Goal: Task Accomplishment & Management: Complete application form

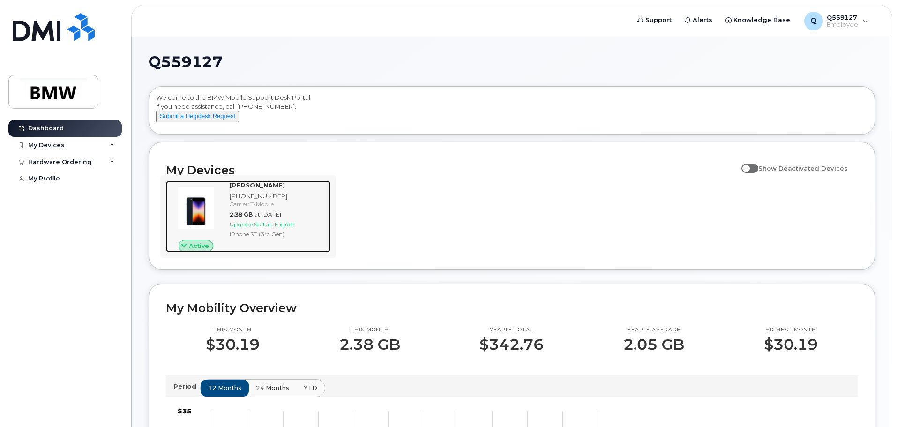
click at [259, 238] on div "iPhone SE (3rd Gen)" at bounding box center [278, 234] width 97 height 8
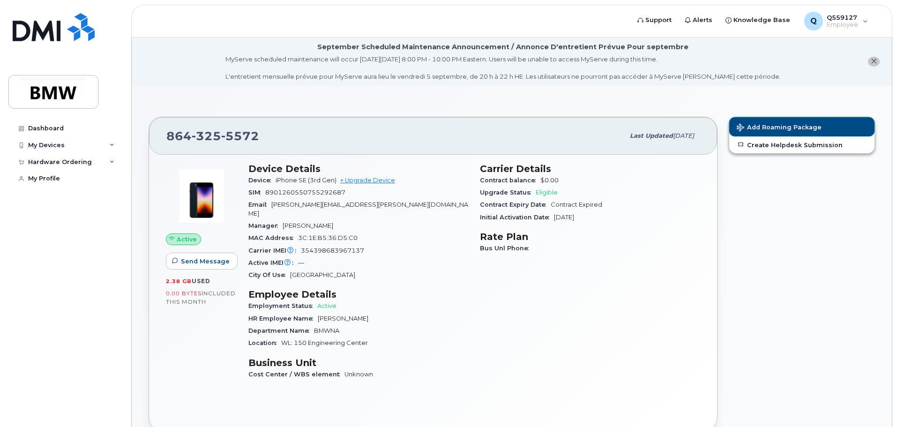
click at [795, 123] on button "Add Roaming Package" at bounding box center [801, 126] width 145 height 19
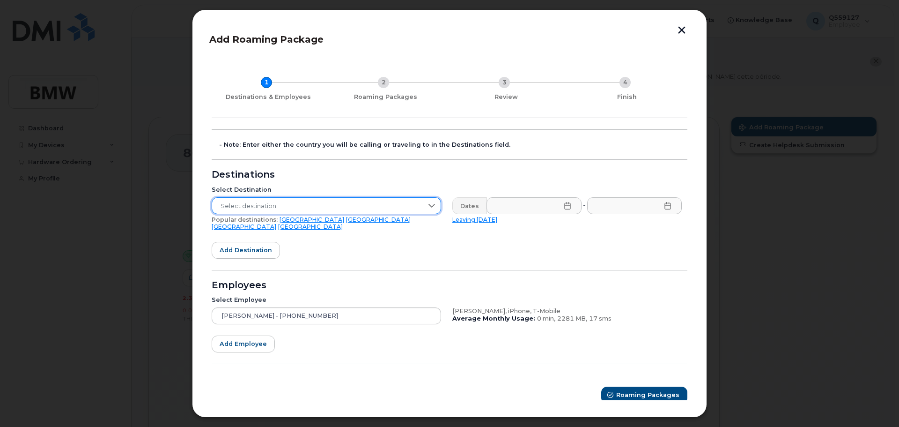
click at [307, 200] on span "Select destination" at bounding box center [317, 206] width 211 height 17
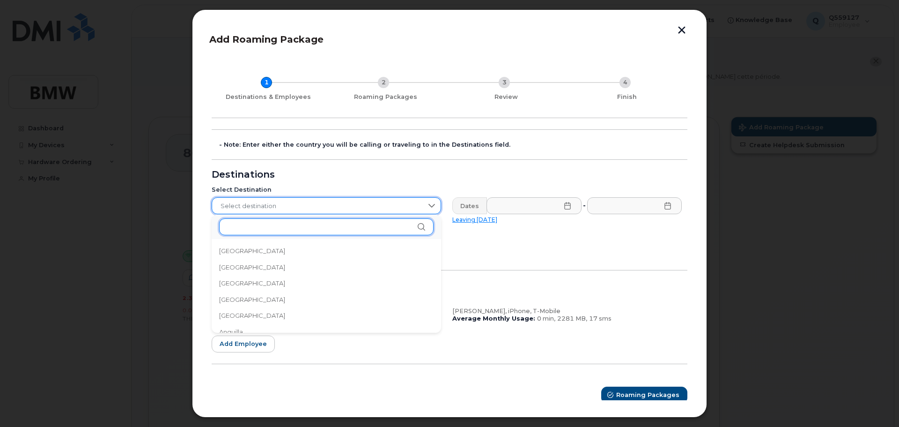
click at [284, 229] on input "text" at bounding box center [326, 226] width 215 height 17
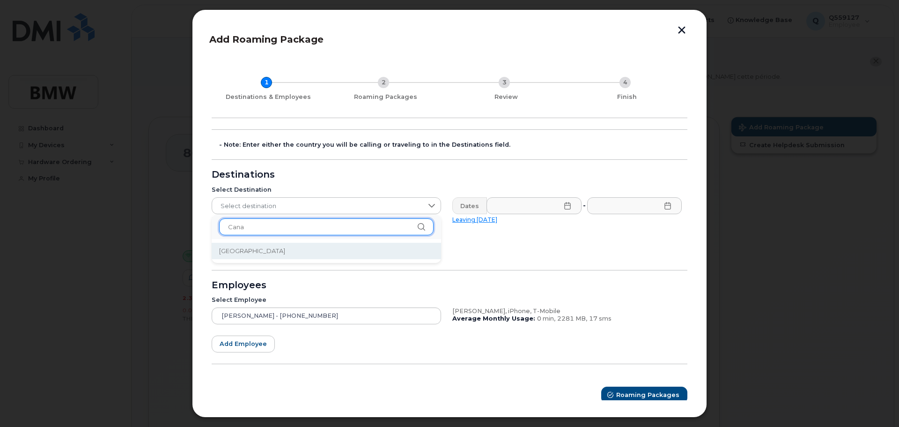
type input "Cana"
click at [216, 252] on li "[GEOGRAPHIC_DATA]" at bounding box center [327, 251] width 230 height 16
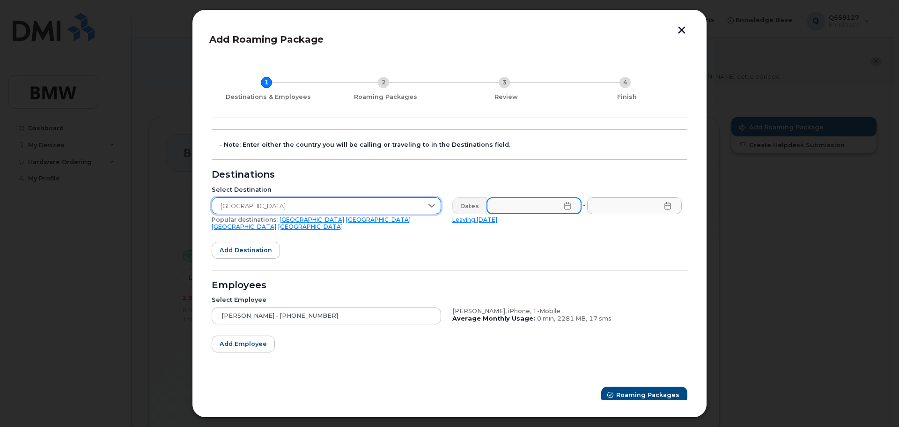
click at [555, 210] on input "text" at bounding box center [534, 205] width 95 height 17
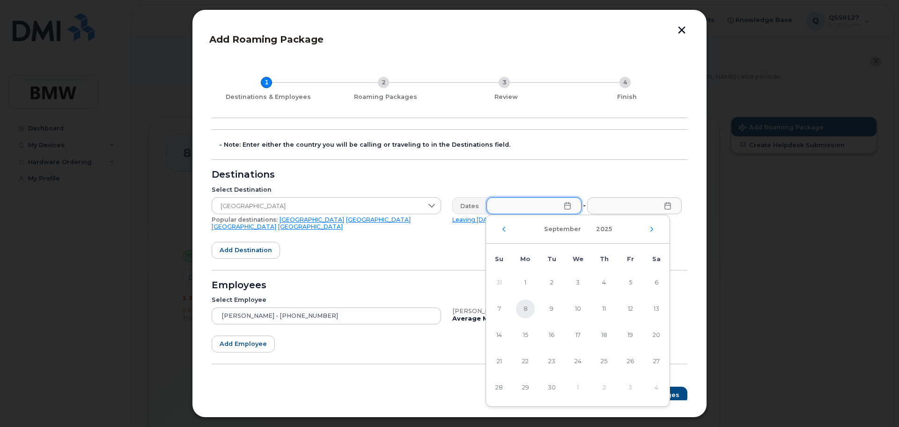
click at [526, 310] on span "8" at bounding box center [525, 308] width 19 height 19
type input "[DATE]"
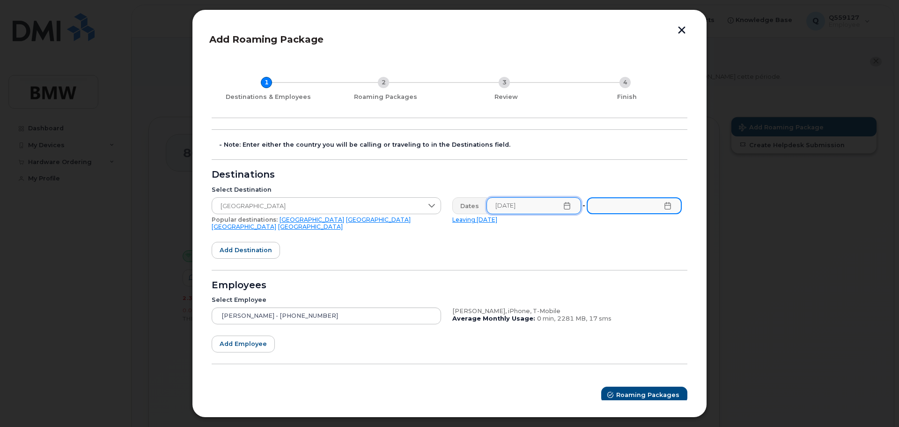
click at [672, 208] on input "text" at bounding box center [634, 205] width 95 height 17
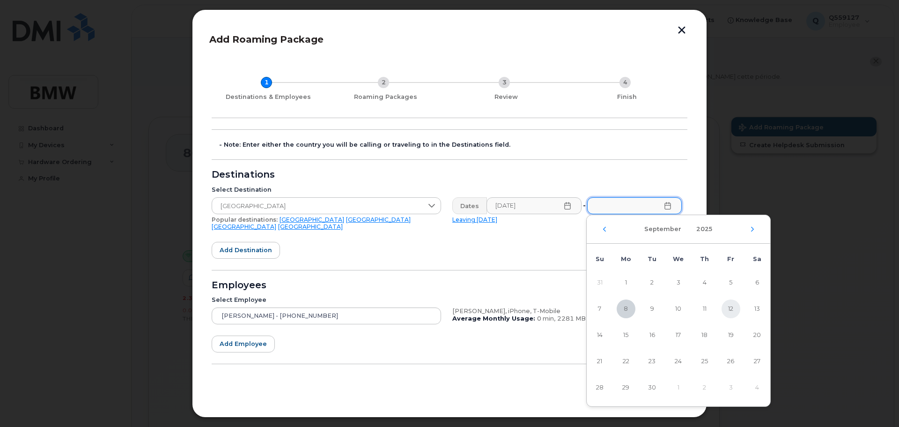
click at [732, 311] on span "12" at bounding box center [731, 308] width 19 height 19
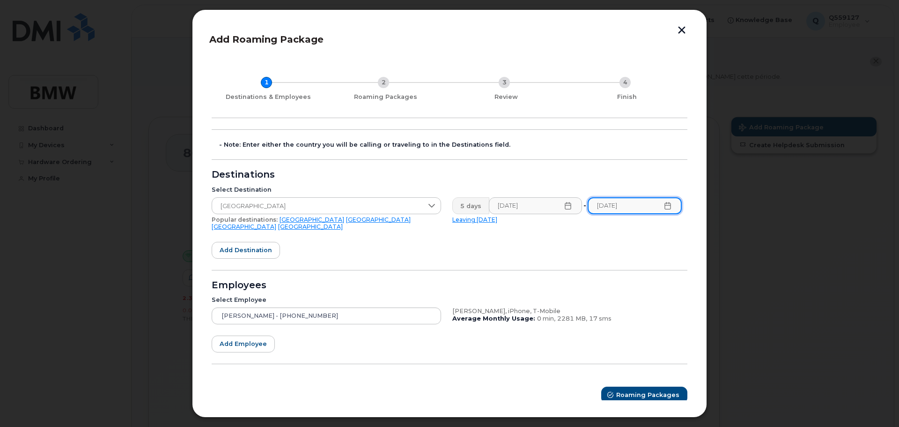
click at [665, 211] on input "[DATE]" at bounding box center [635, 205] width 94 height 17
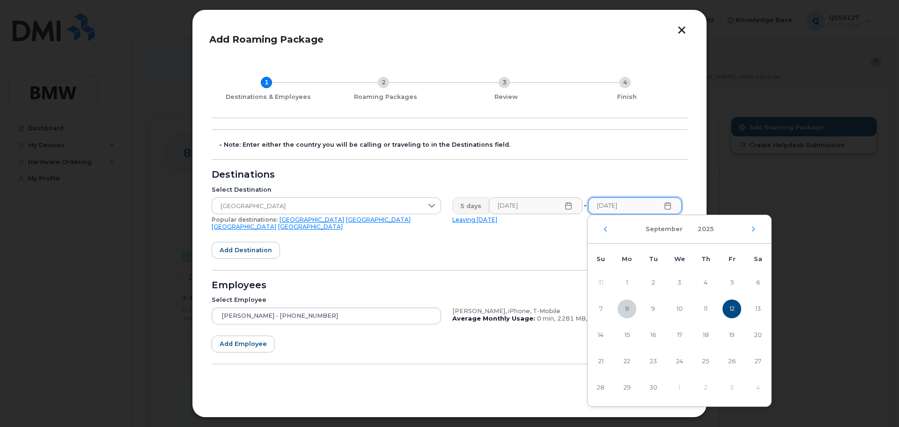
click at [670, 206] on icon at bounding box center [668, 205] width 6 height 7
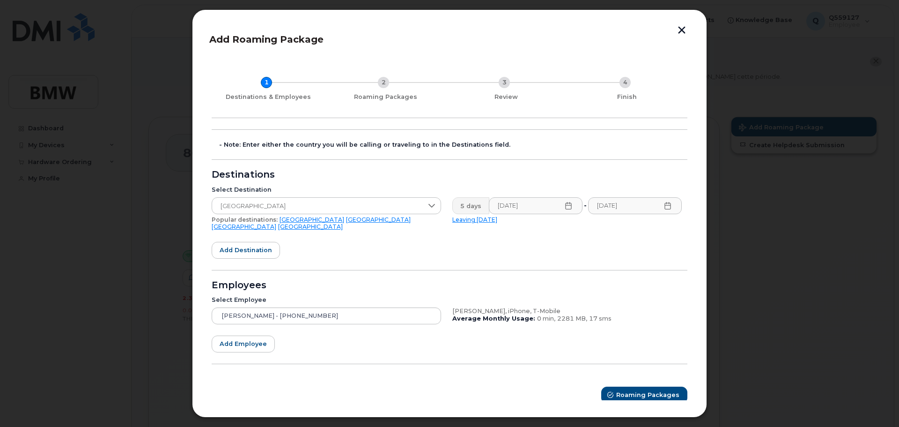
click at [665, 202] on icon at bounding box center [667, 205] width 7 height 7
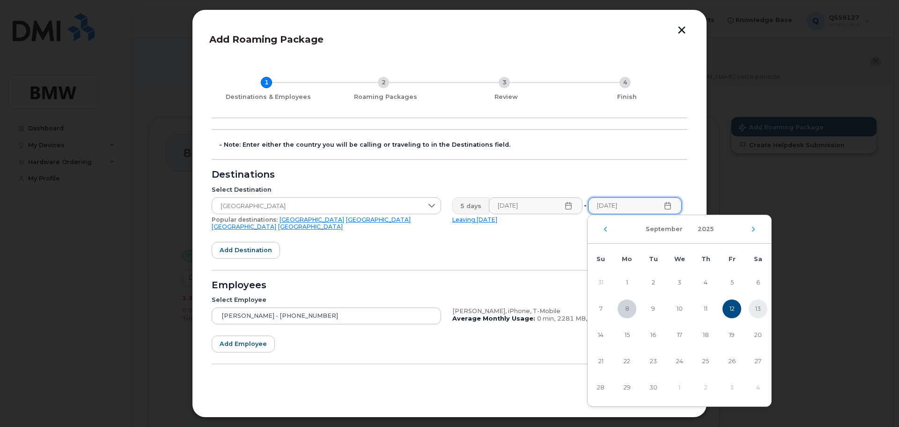
click at [753, 306] on span "13" at bounding box center [758, 308] width 19 height 19
type input "[DATE]"
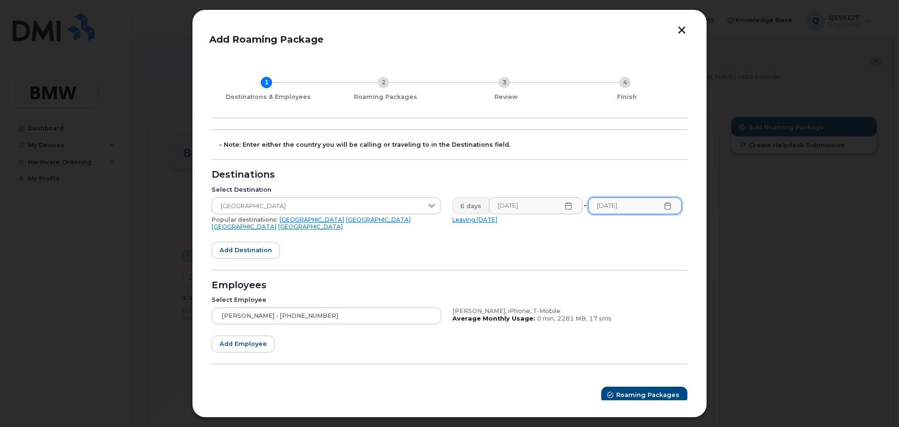
click at [583, 263] on form "- Note: Enter either the country you will be calling or traveling to in the Des…" at bounding box center [450, 266] width 476 height 274
click at [644, 391] on span "Roaming Packages" at bounding box center [648, 394] width 63 height 9
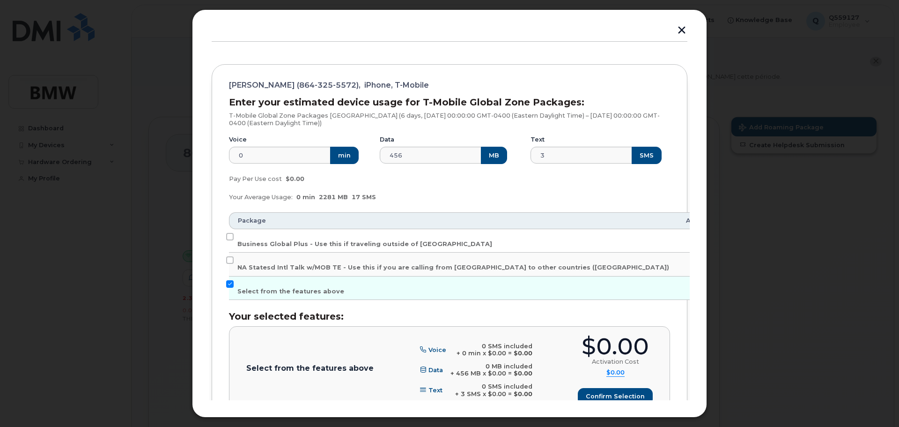
scroll to position [157, 0]
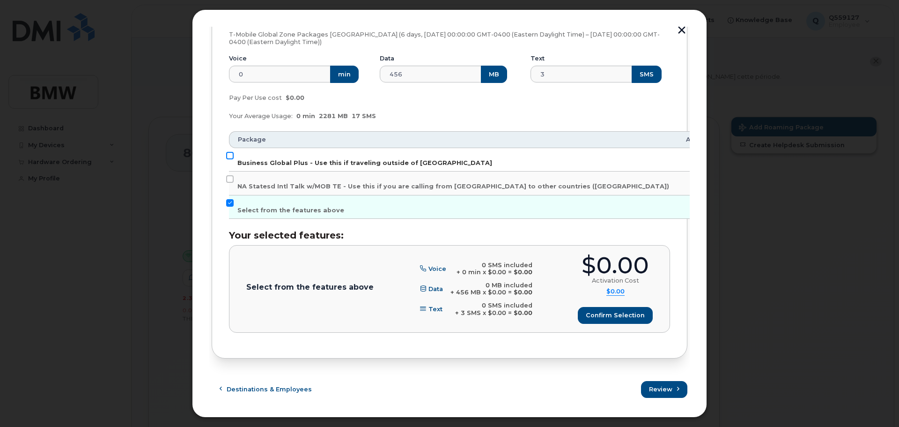
click at [233, 154] on input "Business Global Plus - Use this if traveling outside of [GEOGRAPHIC_DATA]" at bounding box center [229, 155] width 7 height 7
checkbox input "true"
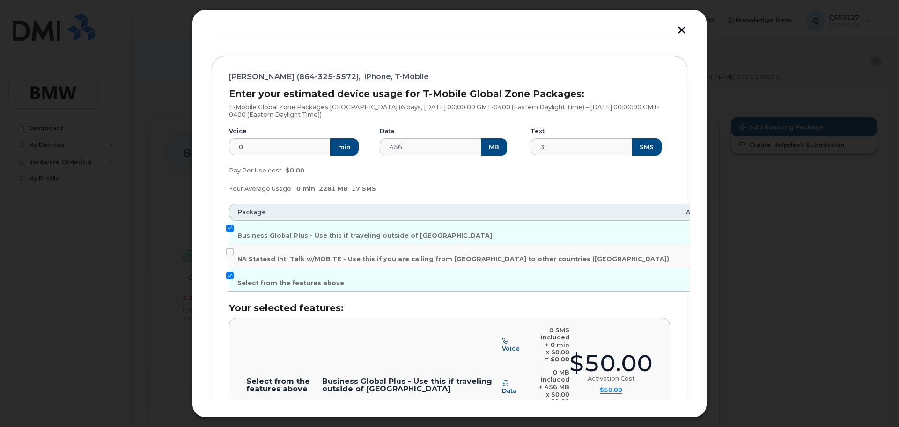
scroll to position [179, 0]
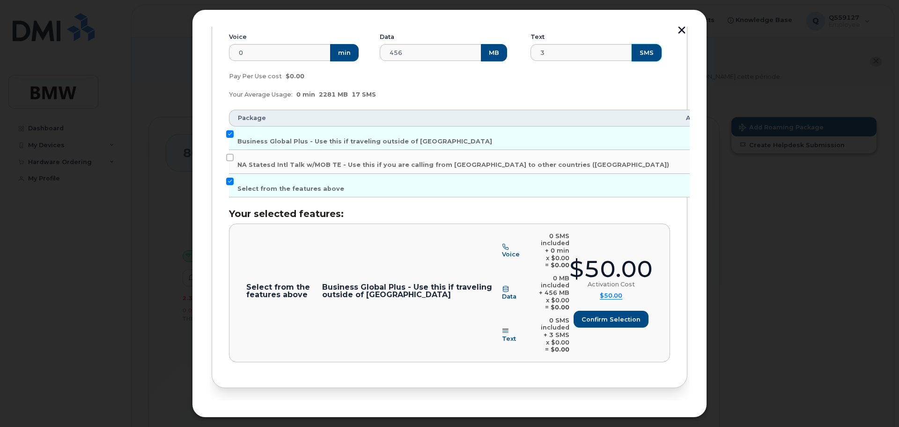
click at [632, 52] on button "SMS" at bounding box center [647, 52] width 30 height 17
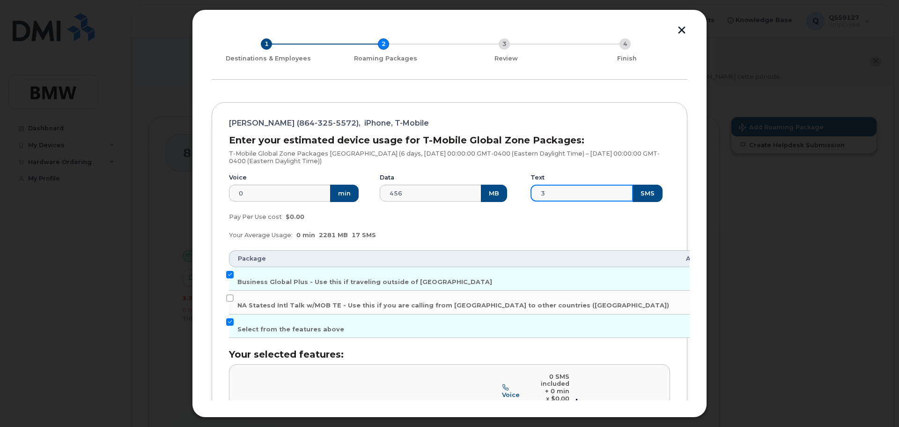
drag, startPoint x: 552, startPoint y: 193, endPoint x: 532, endPoint y: 193, distance: 20.6
click at [532, 193] on input "3" at bounding box center [582, 193] width 103 height 17
click at [614, 220] on div "Pay Per Use cost $0.00" at bounding box center [449, 217] width 452 height 19
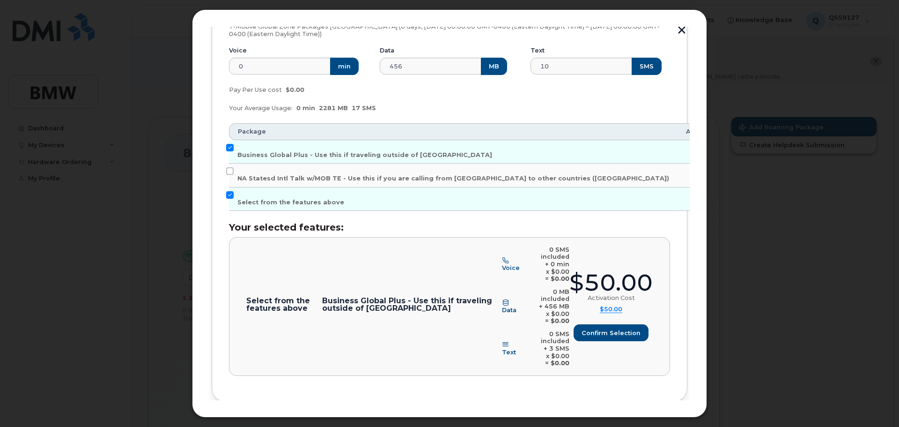
scroll to position [179, 0]
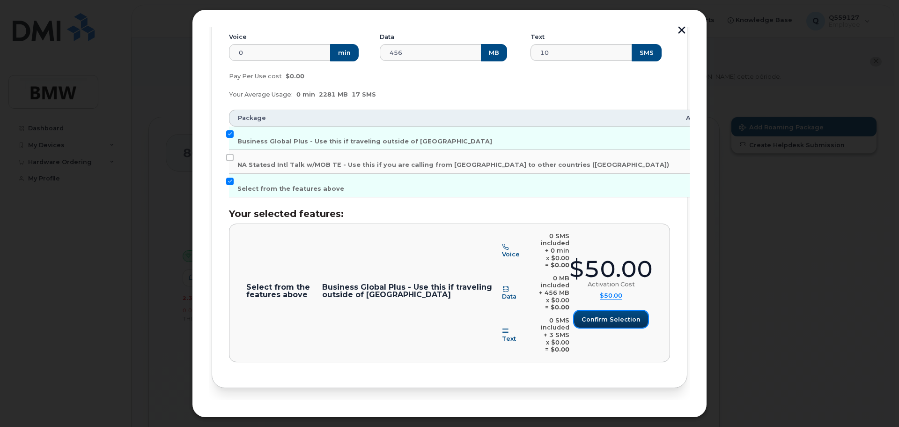
click at [637, 311] on button "Confirm selection" at bounding box center [611, 319] width 74 height 17
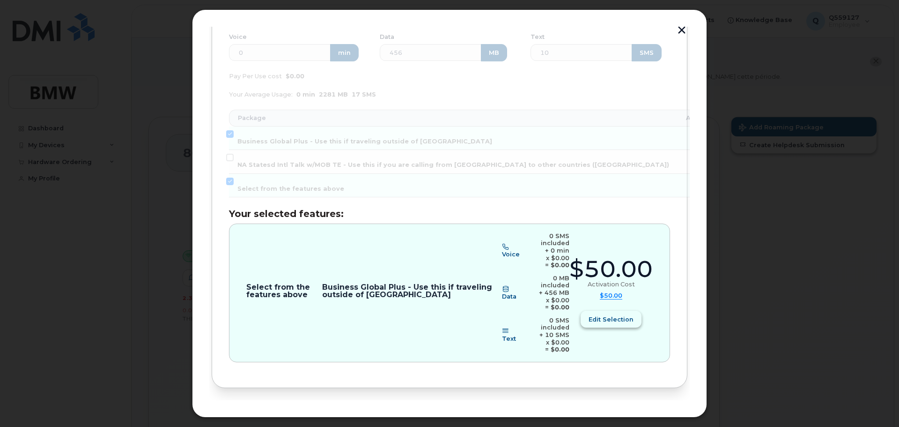
click at [617, 311] on button "Edit selection" at bounding box center [611, 319] width 61 height 17
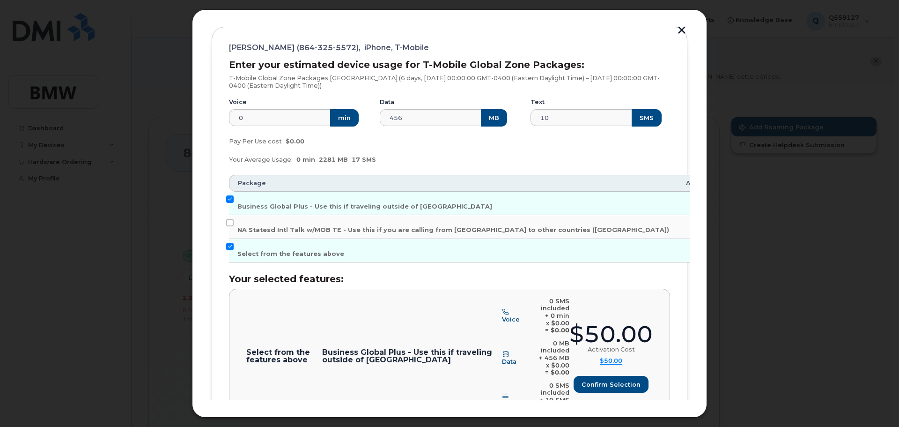
scroll to position [38, 0]
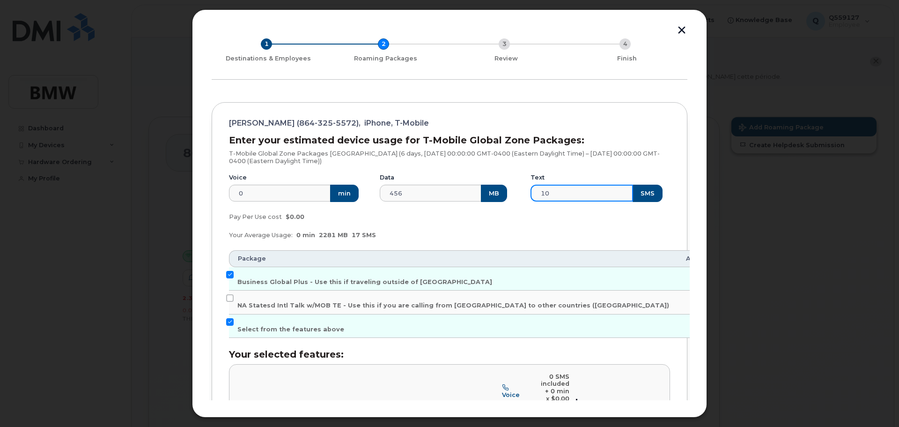
drag, startPoint x: 550, startPoint y: 197, endPoint x: 517, endPoint y: 198, distance: 32.8
click at [517, 198] on div "Voice 0 min Data 456 MB Text 10 SMS" at bounding box center [449, 188] width 452 height 40
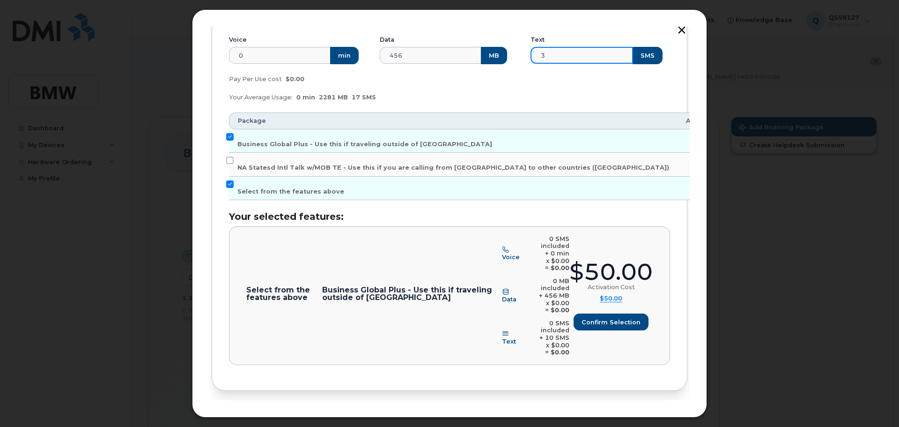
scroll to position [179, 0]
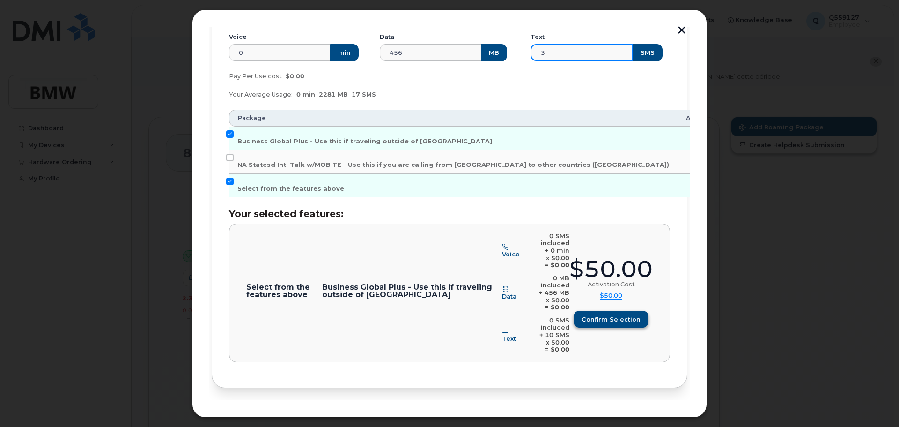
type input "3"
click at [615, 315] on span "Confirm selection" at bounding box center [611, 319] width 59 height 9
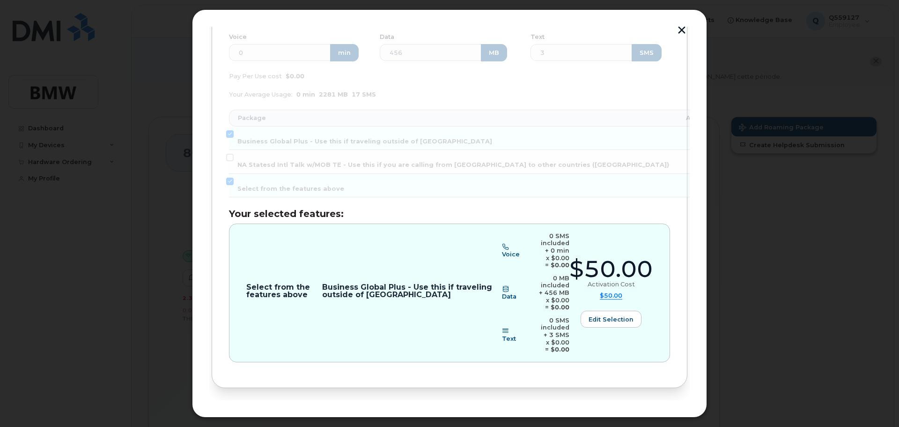
click at [675, 410] on button "Review" at bounding box center [664, 418] width 45 height 17
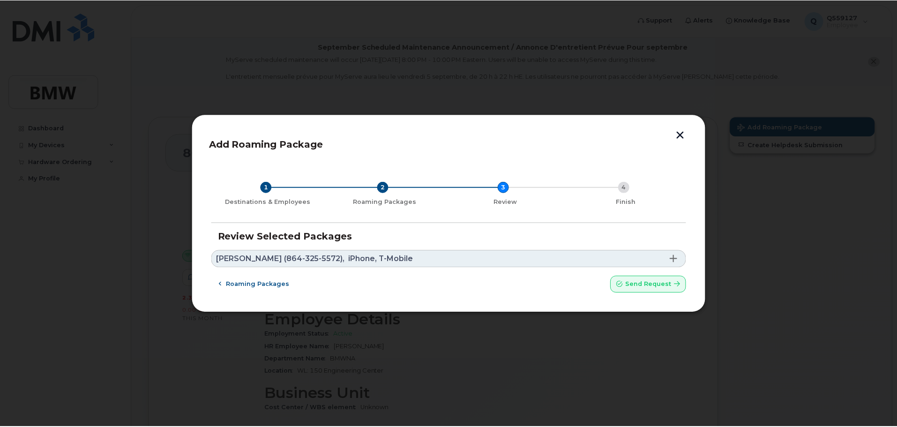
scroll to position [0, 0]
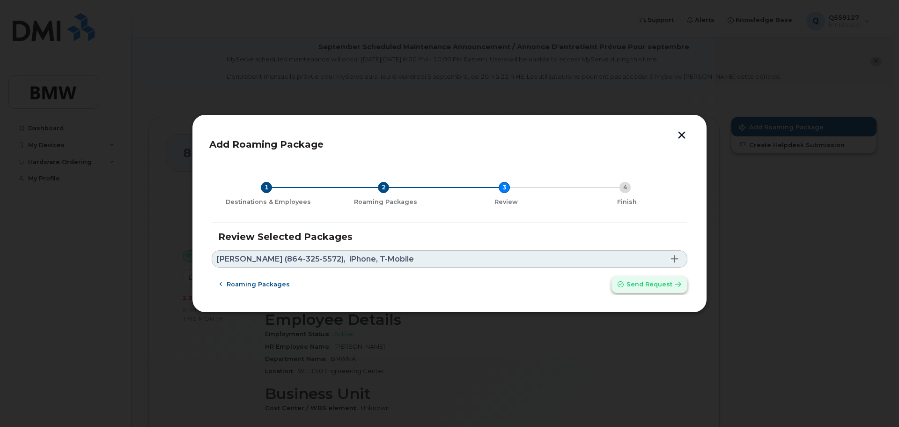
click at [655, 281] on span "Send request" at bounding box center [650, 284] width 46 height 9
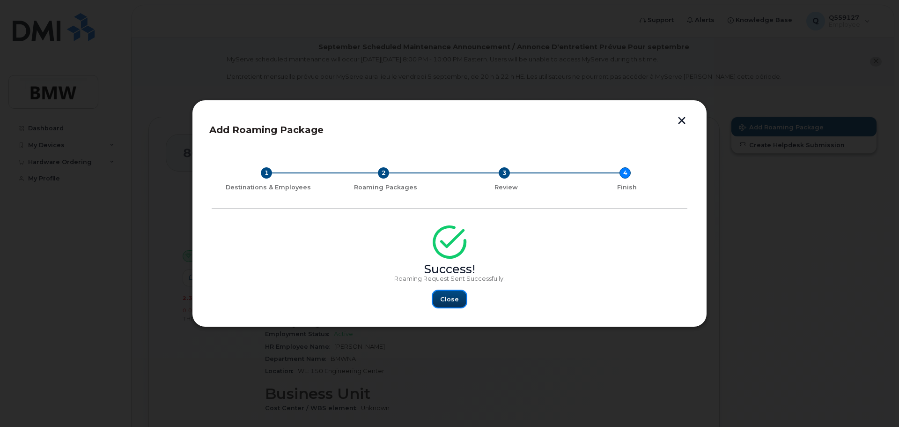
click at [457, 304] on button "Close" at bounding box center [450, 298] width 34 height 17
